Goal: Transaction & Acquisition: Purchase product/service

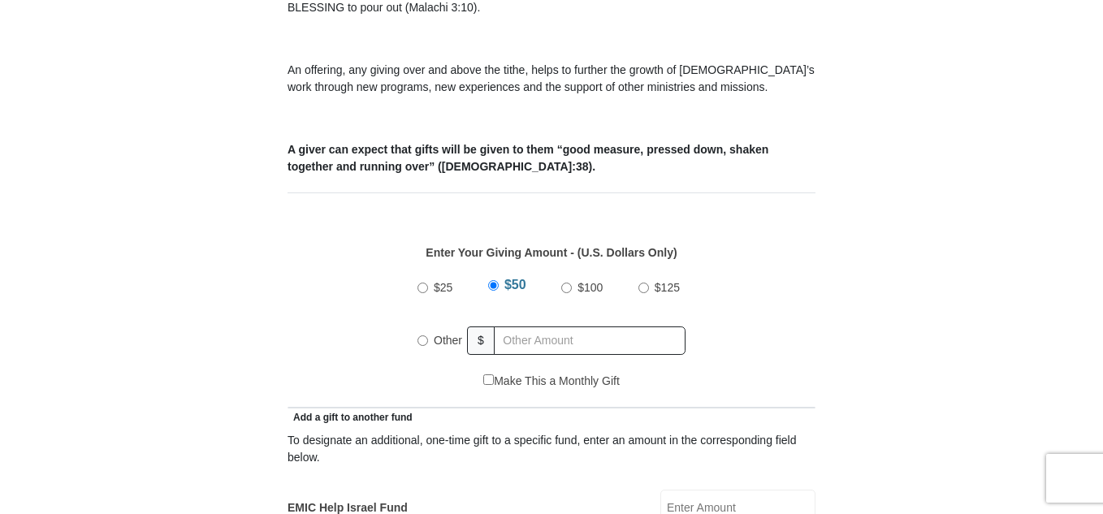
click at [422, 335] on input "Other" at bounding box center [422, 340] width 11 height 11
radio input "true"
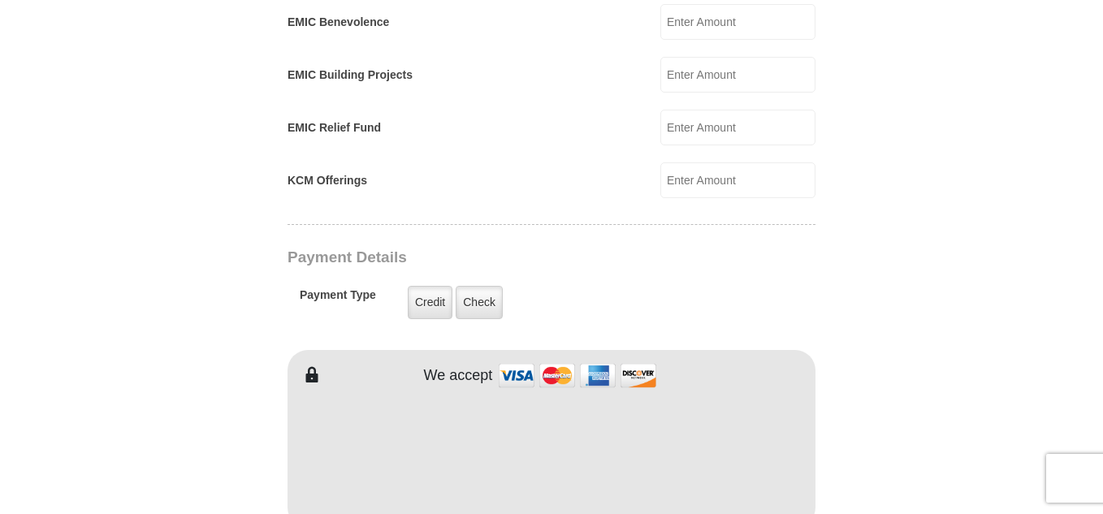
scroll to position [1218, 0]
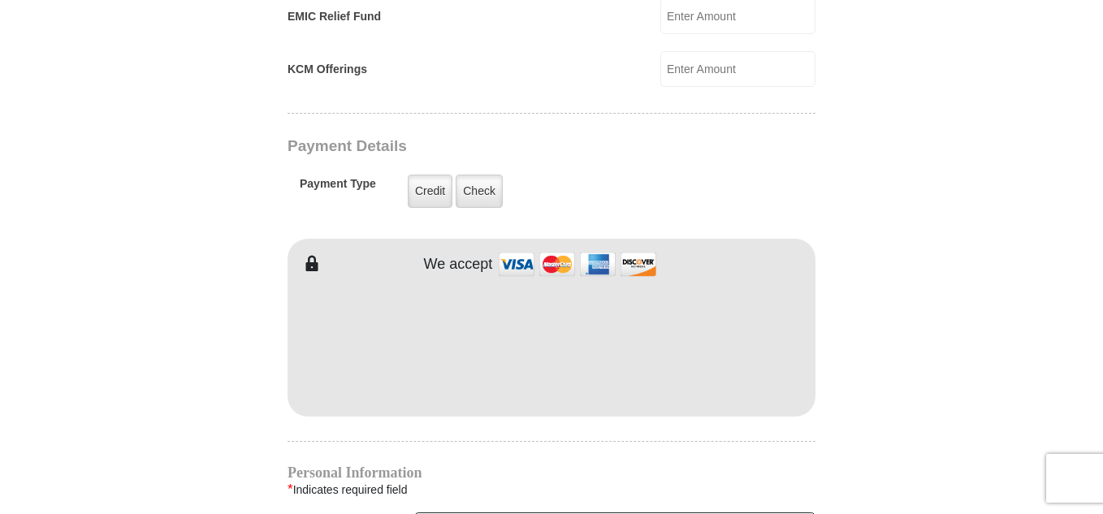
type input "562.00"
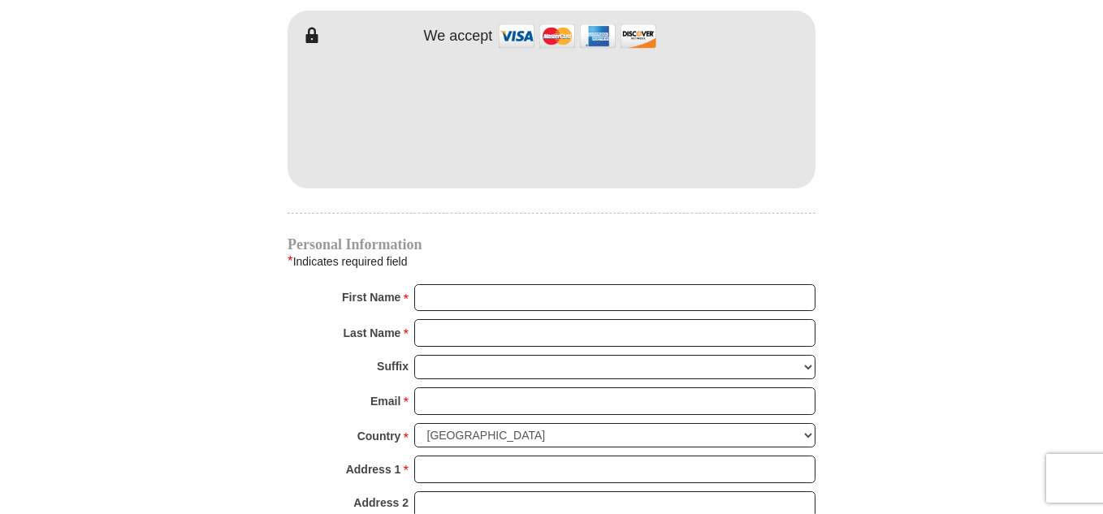
scroll to position [1462, 0]
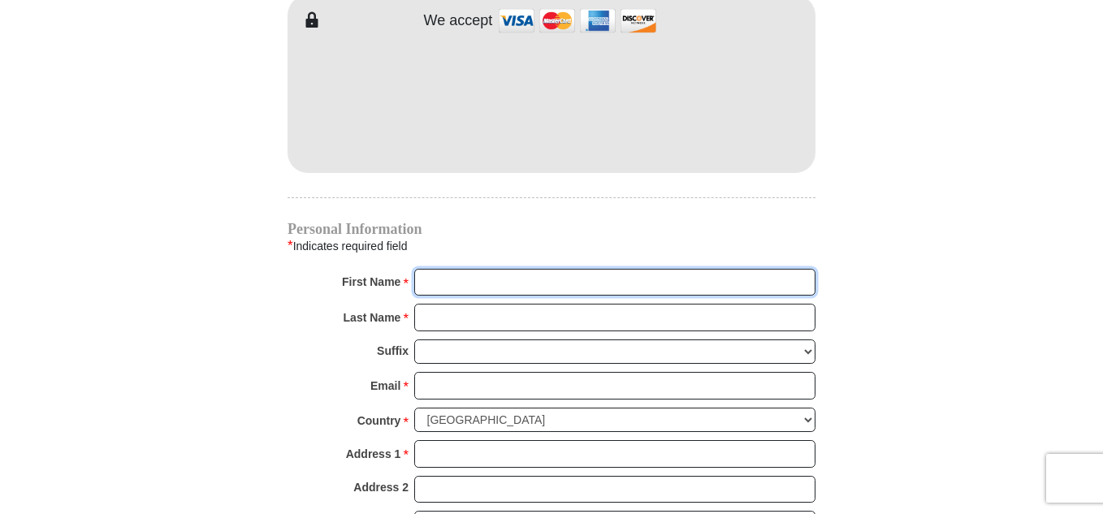
click at [484, 269] on input "First Name *" at bounding box center [614, 283] width 401 height 28
type input "r"
type input "Rick & Sandi"
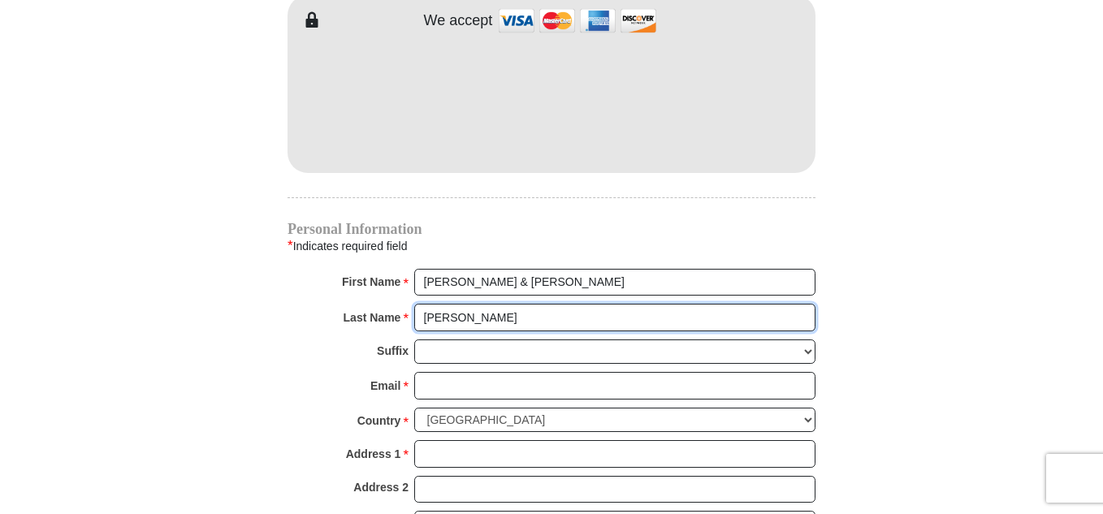
type input "McGill"
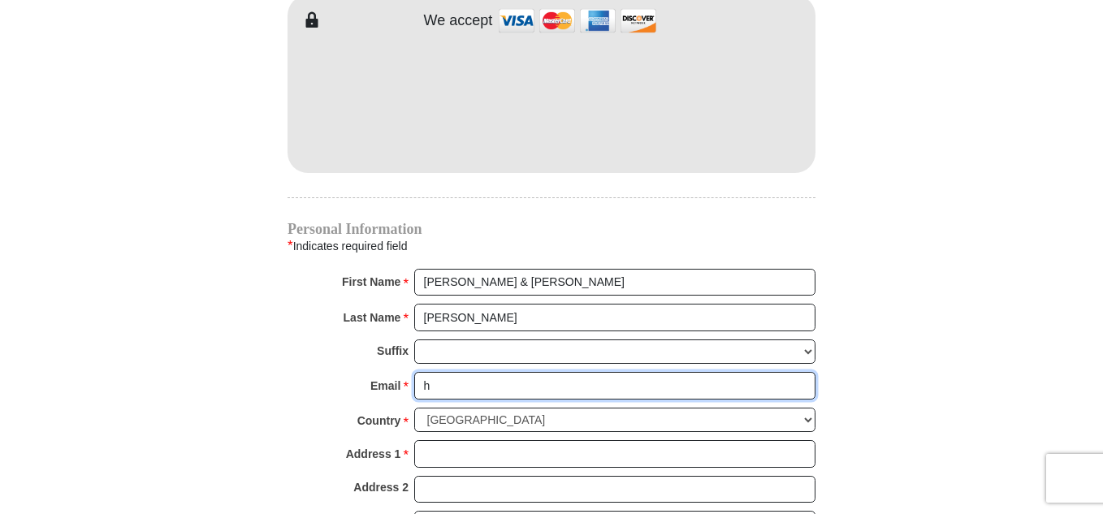
type input "hrthwd@gmail.com"
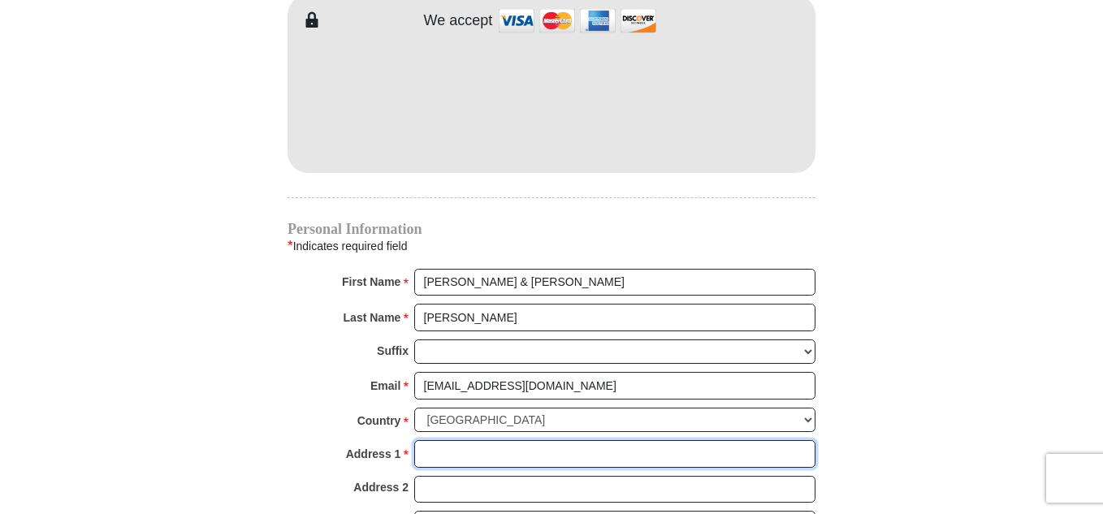
type input "PO box 21387"
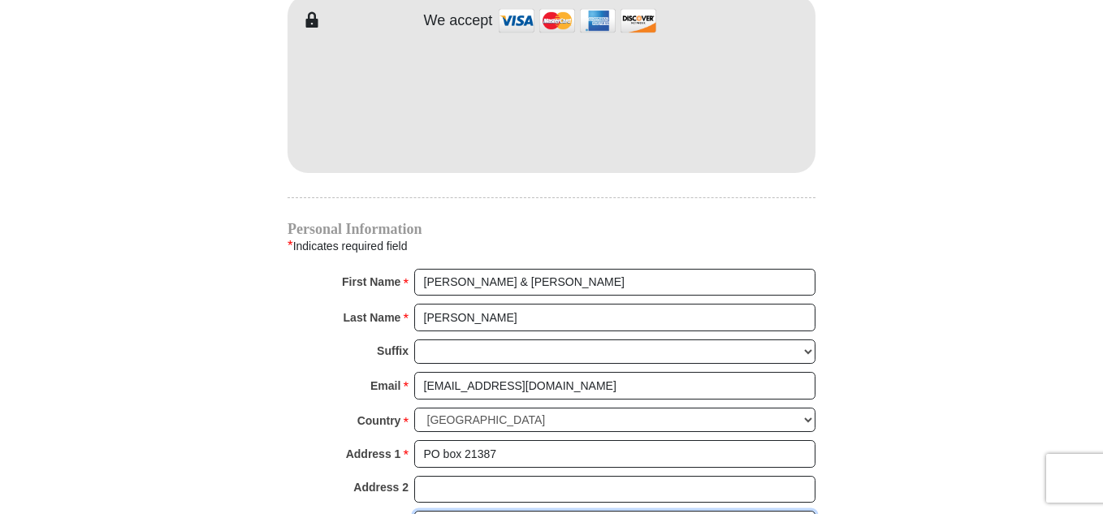
type input "Wickenburg"
select select "AZ"
type input "85358"
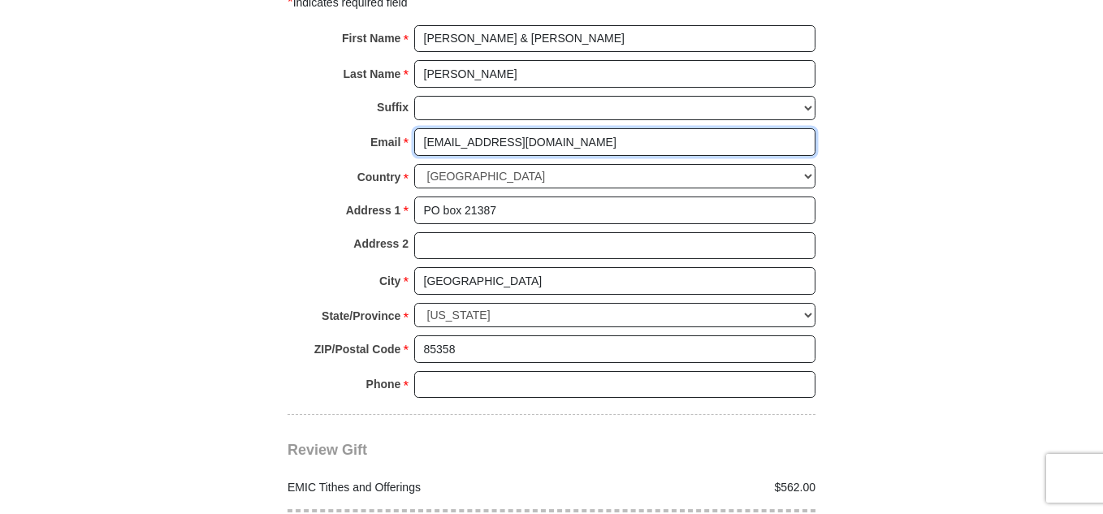
scroll to position [1787, 0]
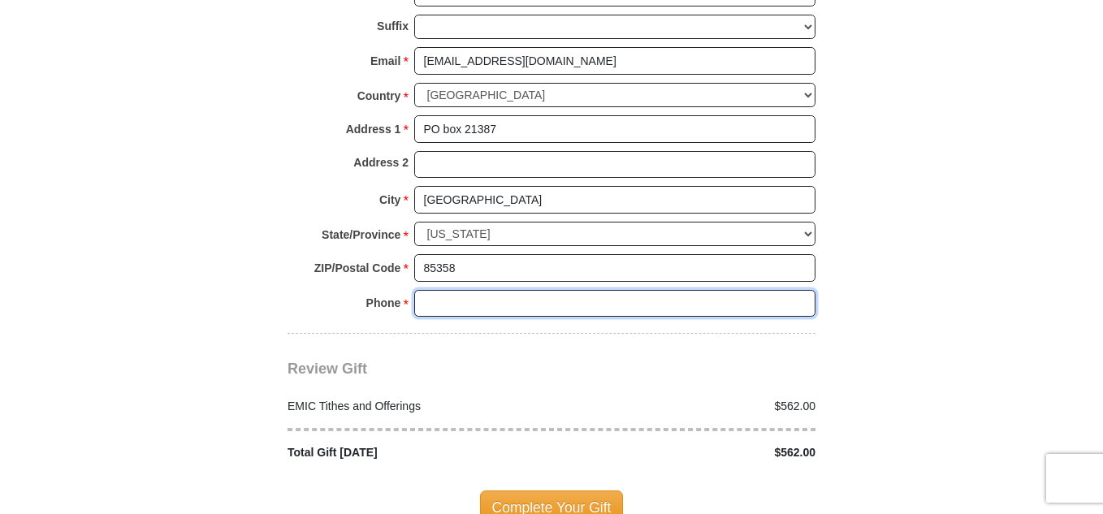
click at [552, 290] on input "Phone * *" at bounding box center [614, 304] width 401 height 28
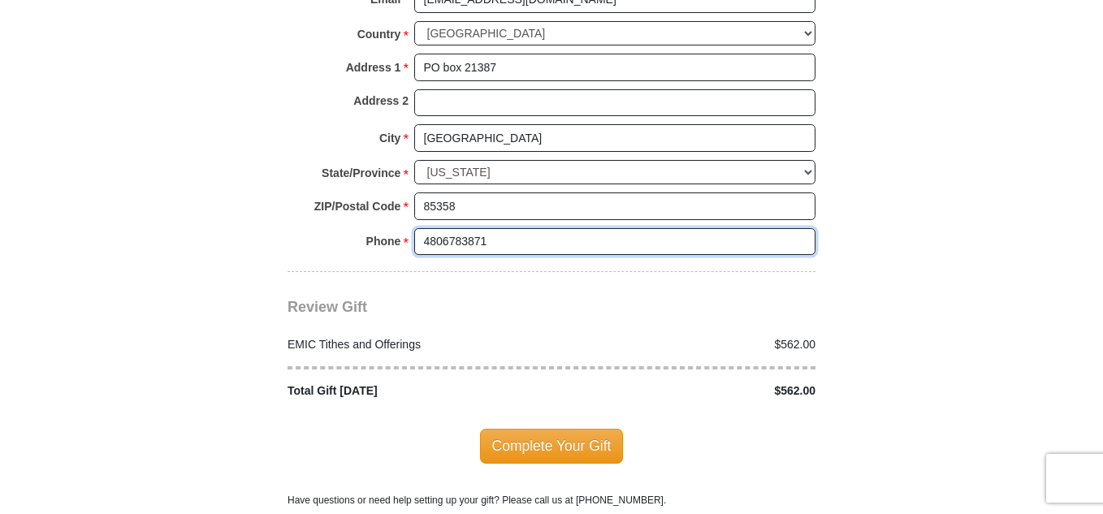
scroll to position [1949, 0]
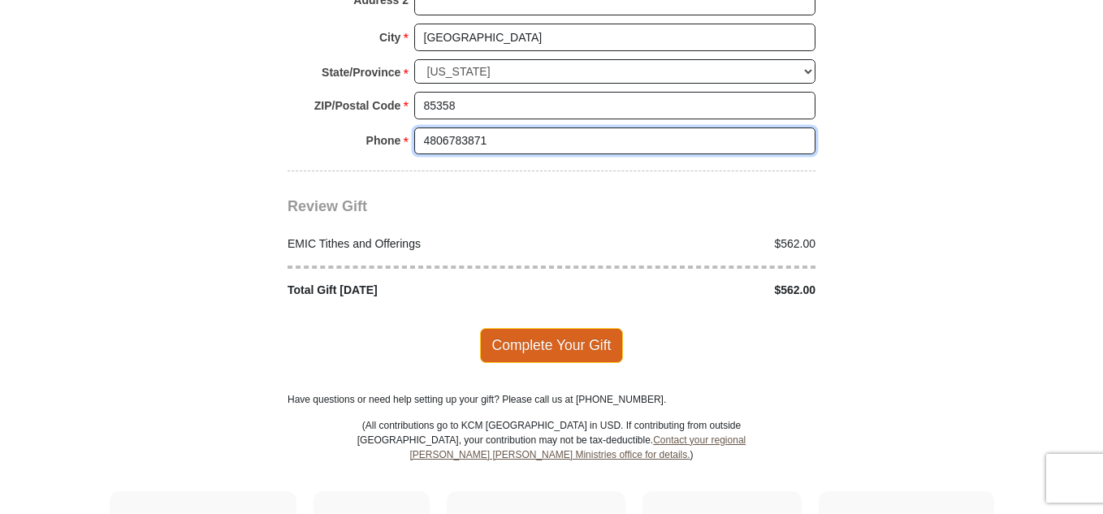
type input "4806783871"
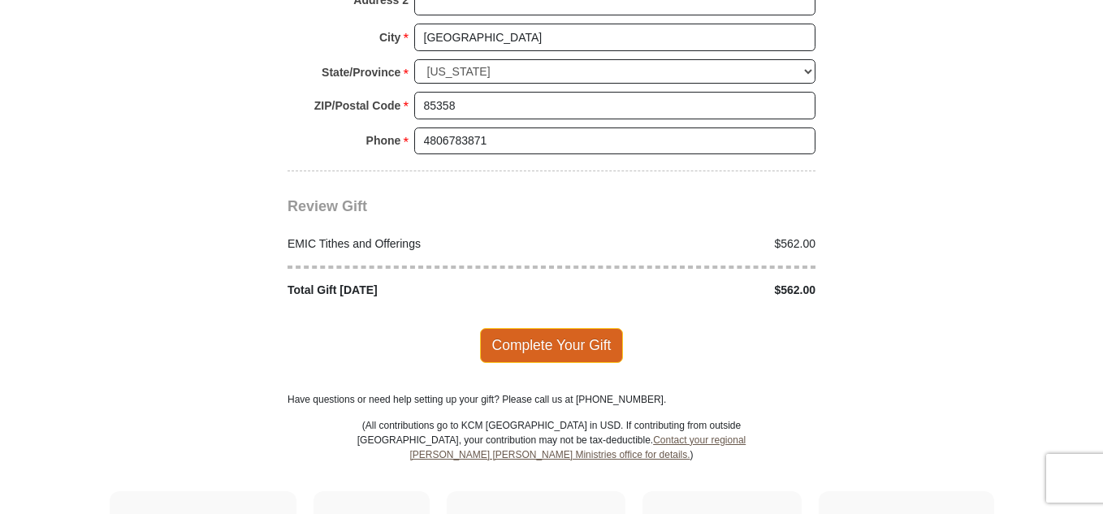
click at [572, 328] on span "Complete Your Gift" at bounding box center [552, 345] width 144 height 34
